Goal: Complete application form

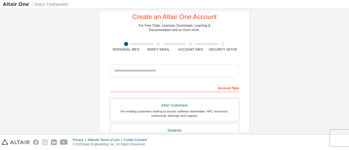
scroll to position [27, 0]
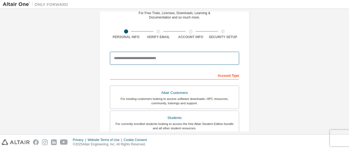
click at [141, 61] on input "email" at bounding box center [174, 58] width 129 height 13
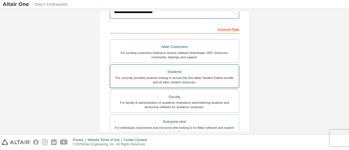
scroll to position [82, 0]
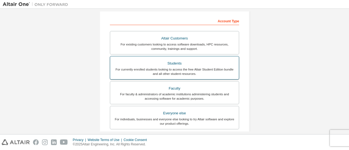
type input "**********"
click at [172, 62] on div "Students" at bounding box center [174, 64] width 122 height 8
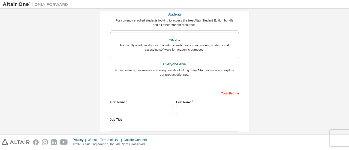
scroll to position [164, 0]
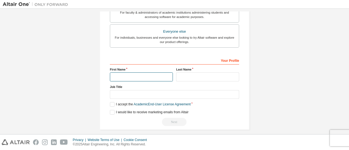
click at [118, 75] on input "text" at bounding box center [141, 76] width 63 height 9
type input "******"
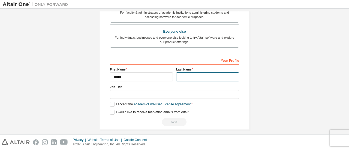
click at [183, 78] on input "text" at bounding box center [207, 76] width 63 height 9
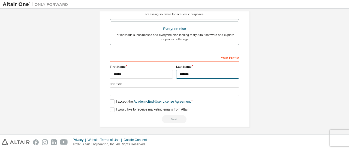
scroll to position [167, 0]
type input "*******"
click at [111, 100] on label "I accept the Academic End-User License Agreement" at bounding box center [150, 101] width 81 height 5
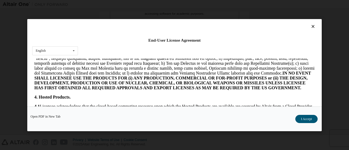
scroll to position [409, 0]
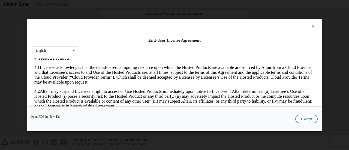
click at [302, 119] on button "I Accept" at bounding box center [306, 119] width 22 height 8
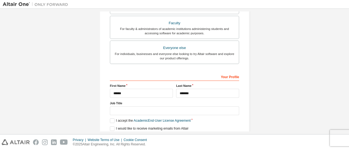
scroll to position [140, 0]
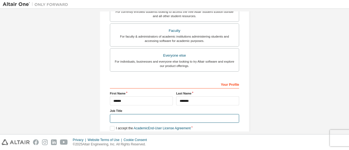
click at [125, 117] on input "text" at bounding box center [174, 118] width 129 height 9
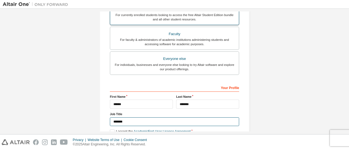
scroll to position [167, 0]
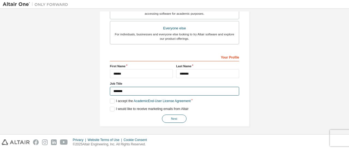
type input "*******"
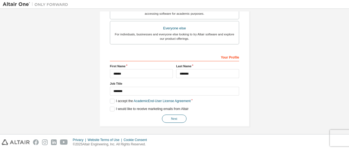
click at [175, 120] on button "Next" at bounding box center [174, 119] width 25 height 8
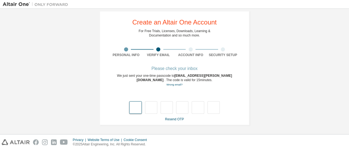
click at [135, 108] on input "text" at bounding box center [135, 107] width 12 height 13
type input "*"
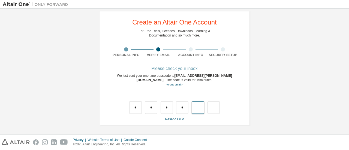
type input "*"
